Goal: Navigation & Orientation: Go to known website

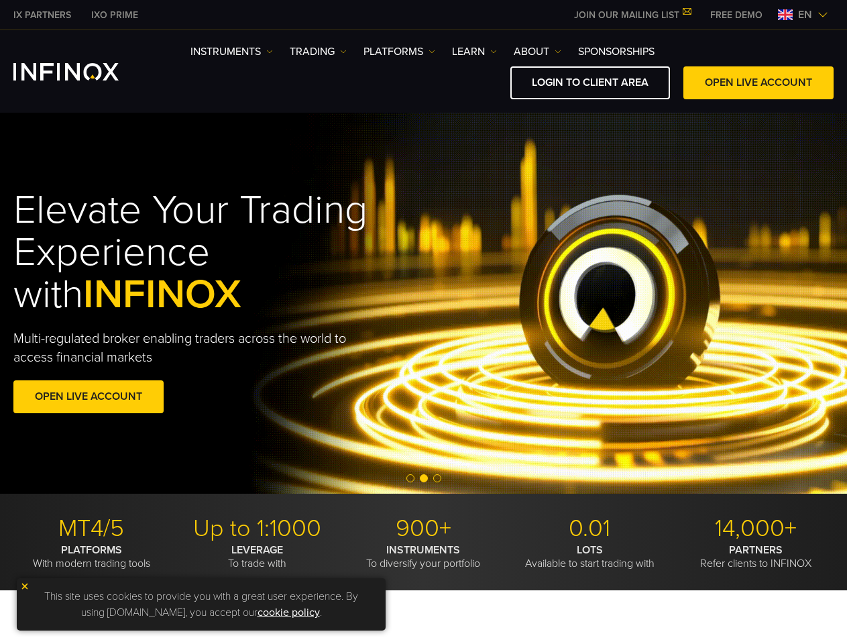
click at [423, 322] on div "Elevate Your Trading Experience with INFINOX Multi-regulated broker enabling tr…" at bounding box center [230, 303] width 434 height 269
click at [802, 15] on span "en" at bounding box center [804, 15] width 25 height 16
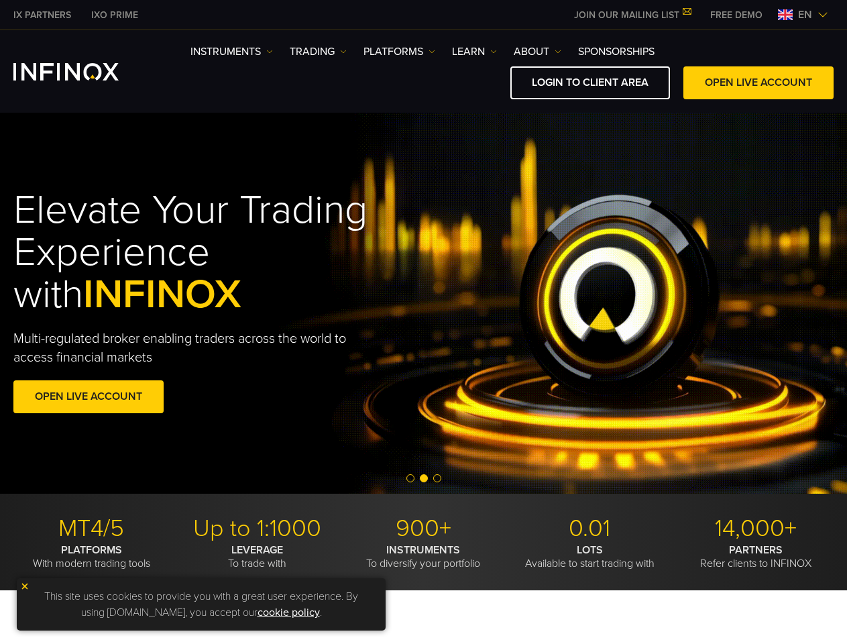
click at [423, 303] on h1 "Elevate Your Trading Experience with INFINOX" at bounding box center [230, 252] width 434 height 127
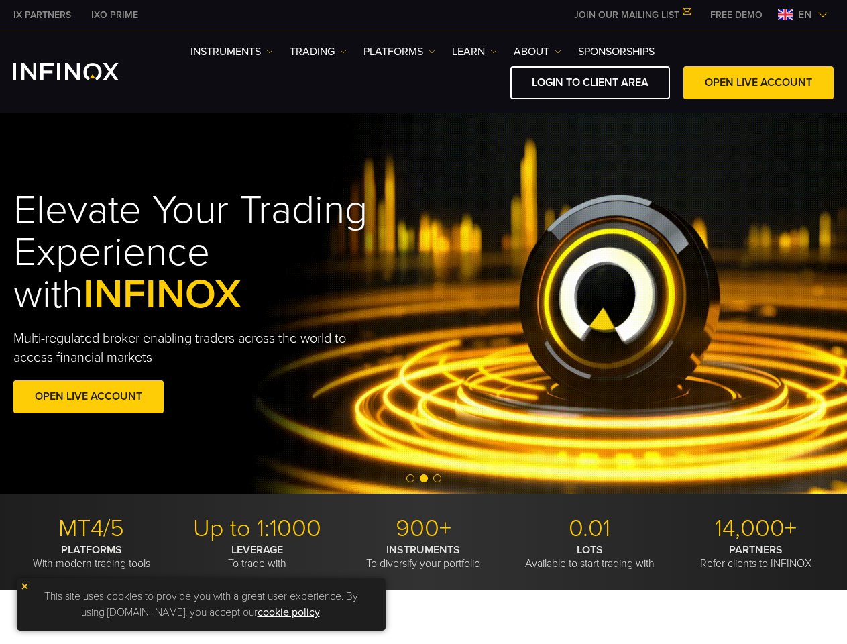
click at [423, 479] on span "Go to slide 2" at bounding box center [424, 478] width 8 height 8
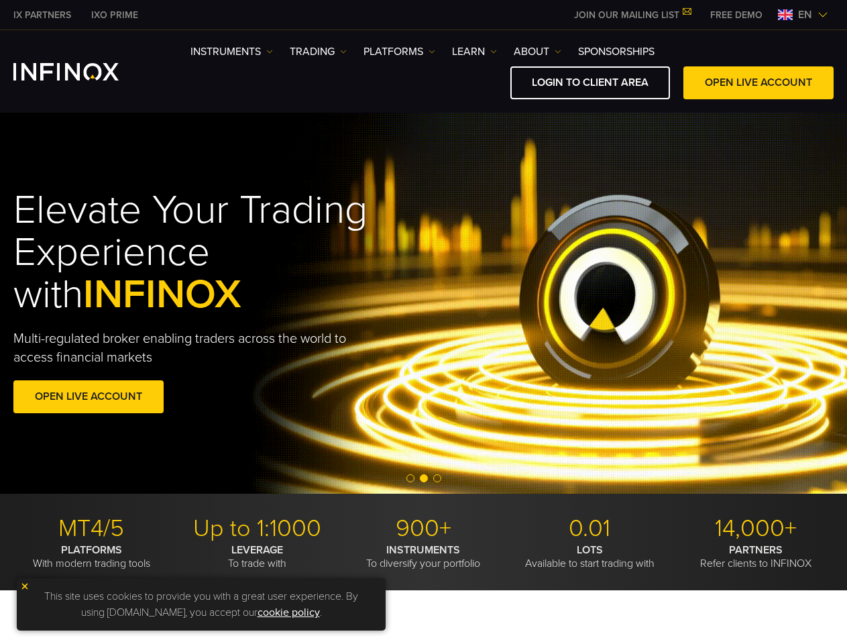
click at [410, 478] on span "Go to slide 1" at bounding box center [410, 478] width 8 height 8
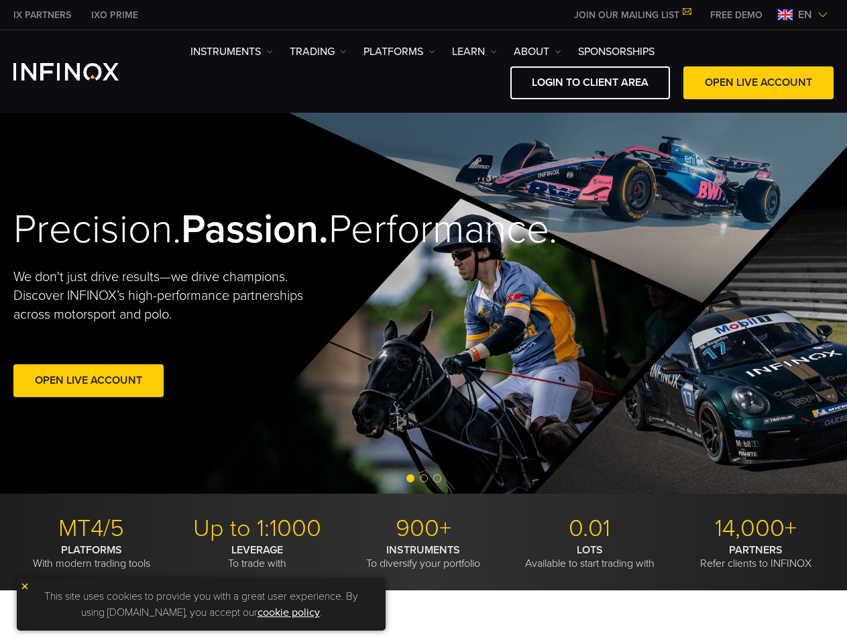
click at [424, 478] on span "Go to slide 2" at bounding box center [424, 478] width 8 height 8
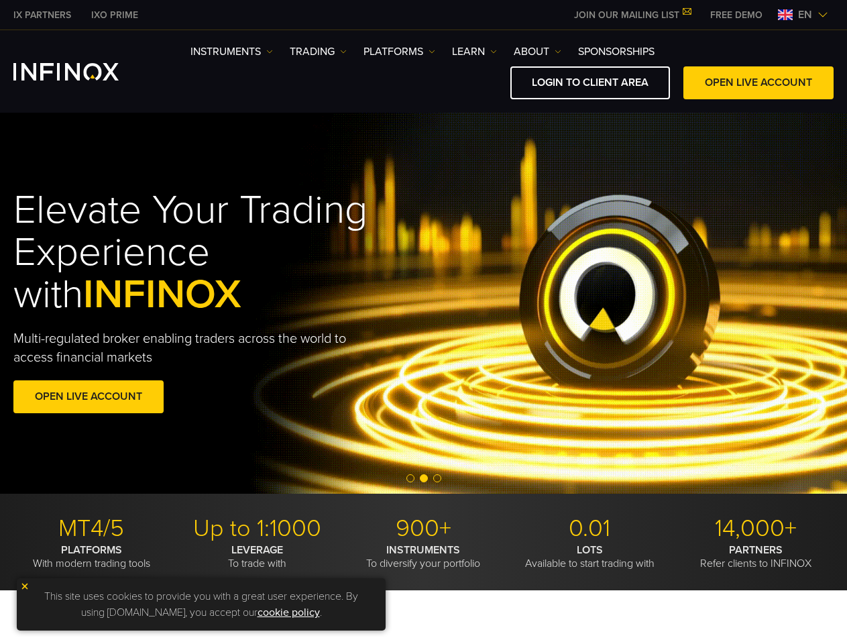
click at [437, 478] on span "Go to slide 3" at bounding box center [437, 478] width 8 height 8
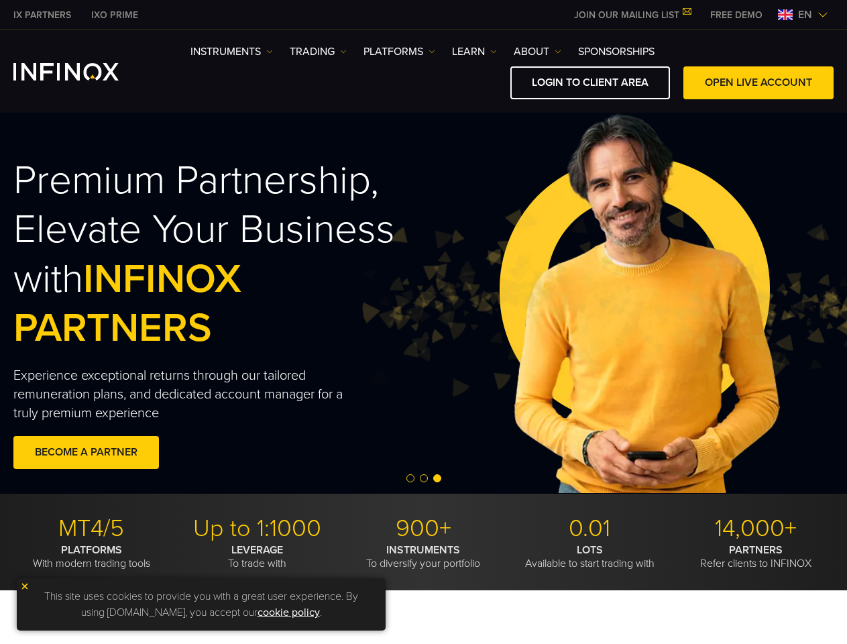
click at [25, 586] on img at bounding box center [24, 585] width 9 height 9
